Goal: Use online tool/utility: Use online tool/utility

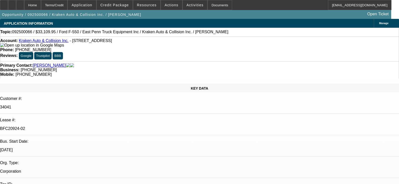
select select "0"
select select "0.1"
select select "4"
select select "0"
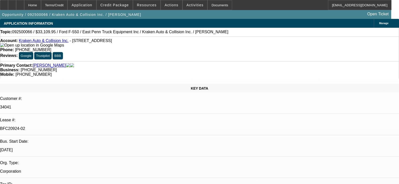
select select "0"
select select "0.1"
select select "4"
select select "0"
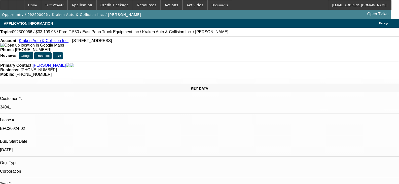
select select "0.1"
select select "4"
select select "0"
select select "0.1"
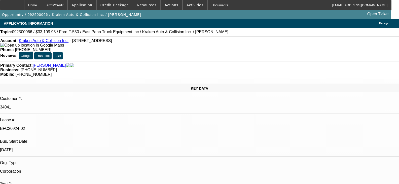
select select "4"
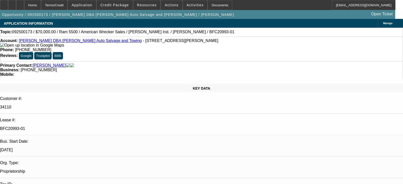
select select "0"
select select "2"
select select "0"
select select "2"
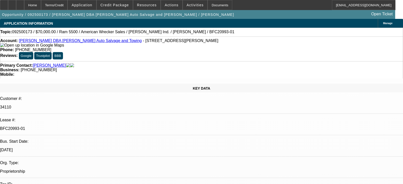
select select "0"
select select "2"
select select "0"
select select "6"
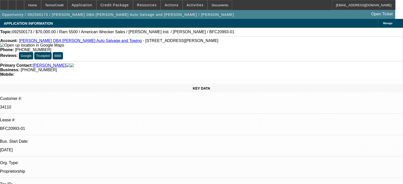
select select "0"
select select "2"
select select "0"
select select "6"
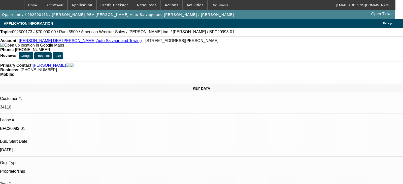
select select "0"
select select "2"
select select "0.1"
select select "4"
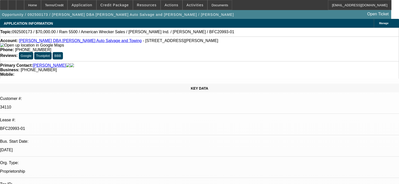
select select "0"
select select "2"
select select "0"
select select "2"
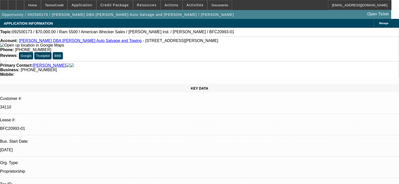
select select "0"
select select "2"
select select "0"
select select "6"
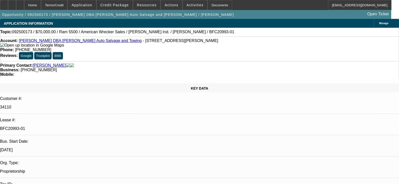
select select "0"
select select "2"
select select "0"
select select "6"
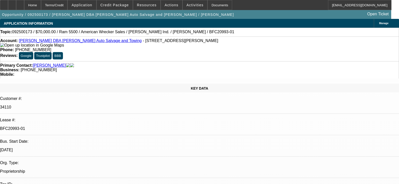
select select "0"
select select "2"
select select "0.1"
select select "4"
